Goal: Use online tool/utility: Utilize a website feature to perform a specific function

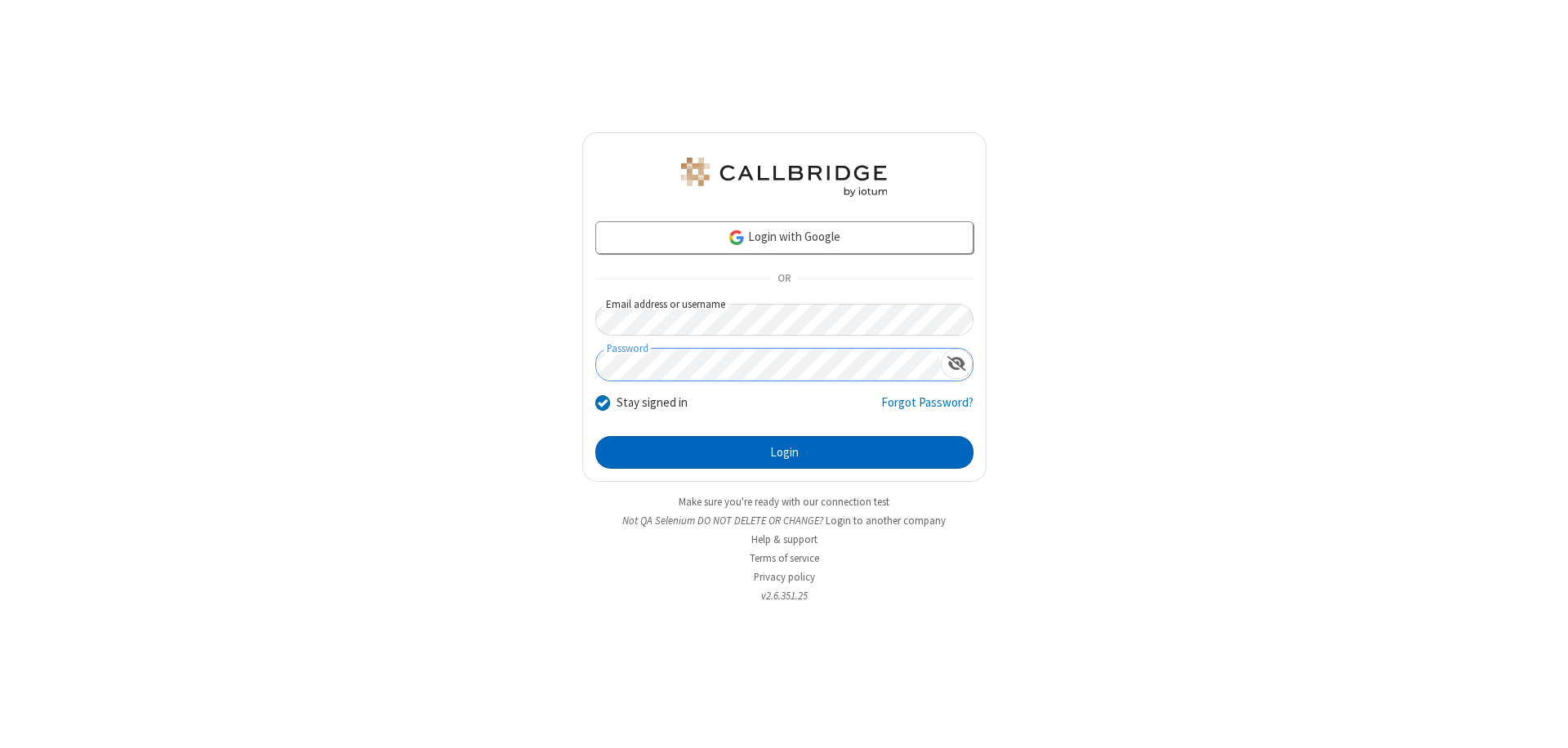
click at [784, 453] on button "Login" at bounding box center [784, 452] width 378 height 32
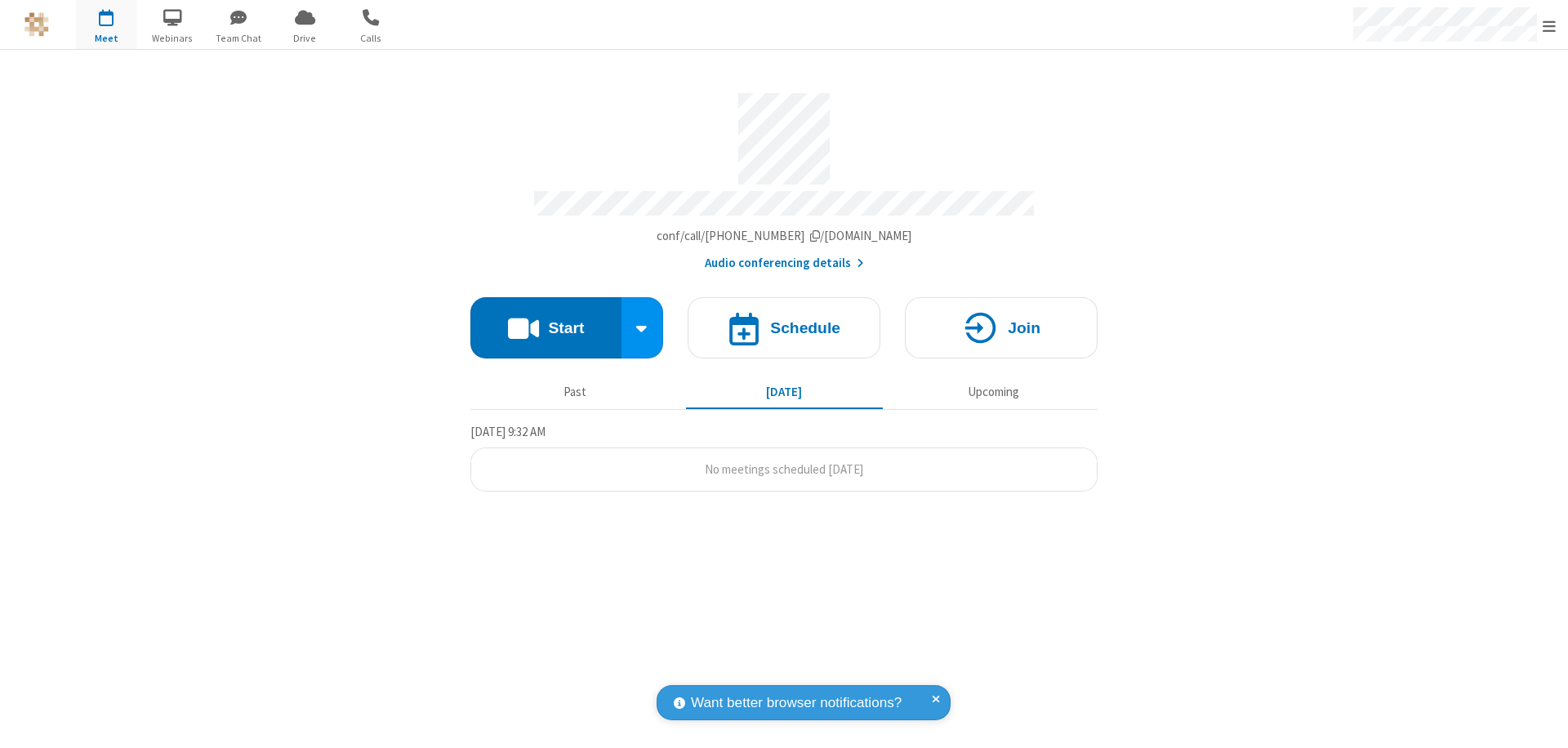
click at [546, 320] on button "Start" at bounding box center [546, 328] width 152 height 61
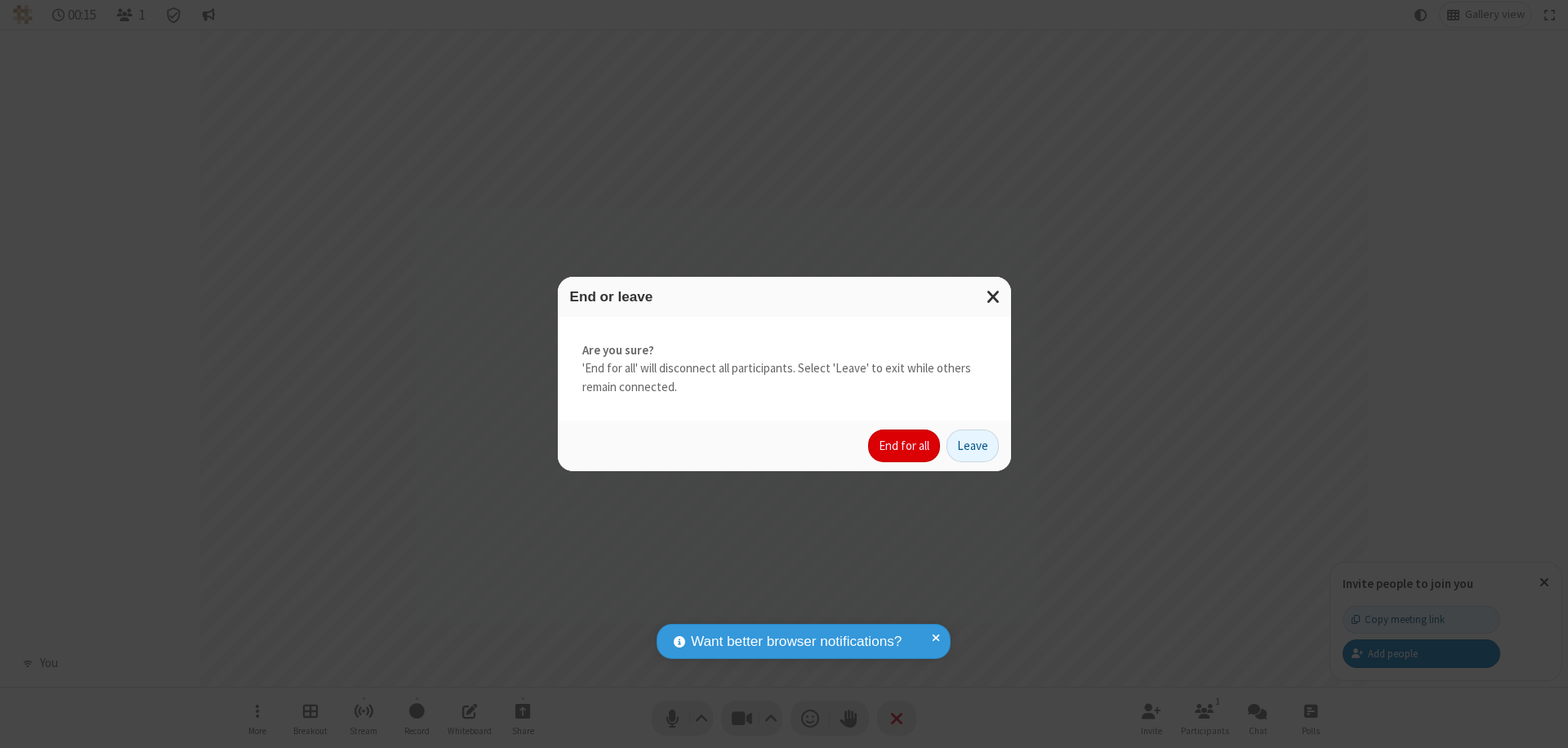
click at [905, 446] on button "End for all" at bounding box center [904, 446] width 72 height 32
